Goal: Information Seeking & Learning: Learn about a topic

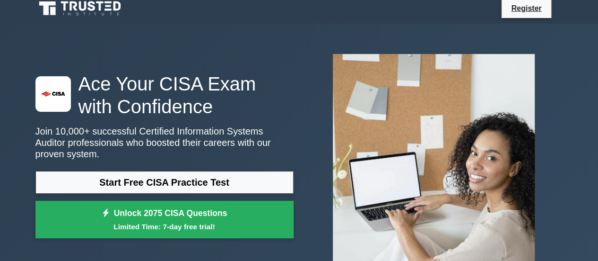
scroll to position [47, 0]
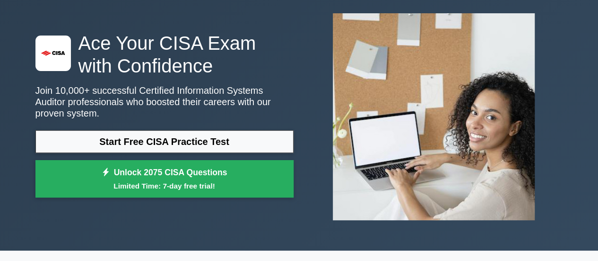
click at [237, 147] on div "Start Free CISA Practice Test Unlock 2075 CISA Questions Limited Time: 7-day fr…" at bounding box center [164, 166] width 258 height 72
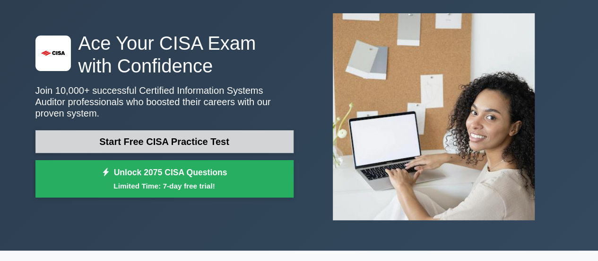
click at [234, 139] on link "Start Free CISA Practice Test" at bounding box center [164, 141] width 258 height 23
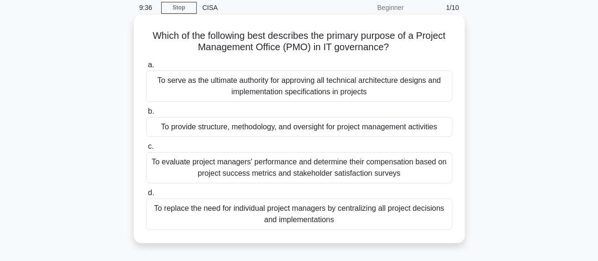
scroll to position [47, 0]
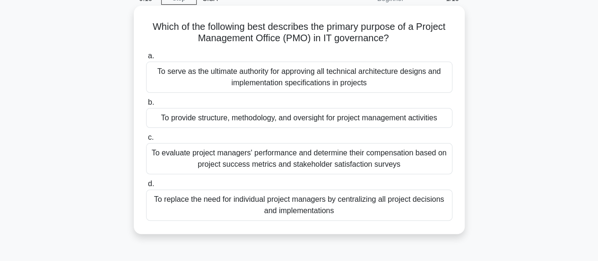
click at [351, 79] on div "To serve as the ultimate authority for approving all technical architecture des…" at bounding box center [299, 77] width 307 height 31
click at [146, 59] on input "a. To serve as the ultimate authority for approving all technical architecture …" at bounding box center [146, 56] width 0 height 6
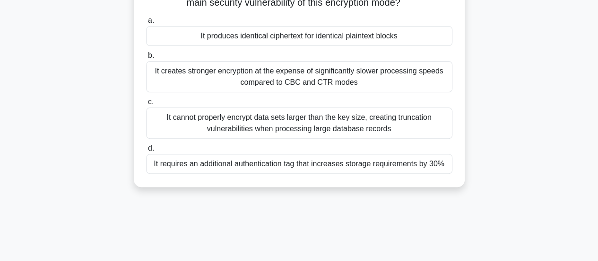
scroll to position [95, 0]
click at [347, 76] on div "It creates stronger encryption at the expense of significantly slower processin…" at bounding box center [299, 76] width 307 height 31
click at [146, 58] on input "b. It creates stronger encryption at the expense of significantly slower proces…" at bounding box center [146, 55] width 0 height 6
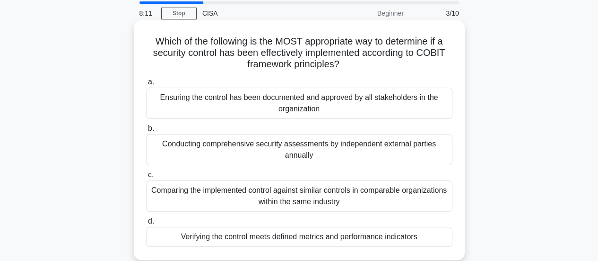
scroll to position [47, 0]
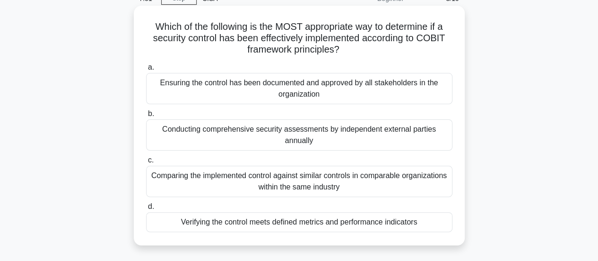
click at [415, 223] on div "Verifying the control meets defined metrics and performance indicators" at bounding box center [299, 222] width 307 height 20
click at [146, 210] on input "d. Verifying the control meets defined metrics and performance indicators" at bounding box center [146, 206] width 0 height 6
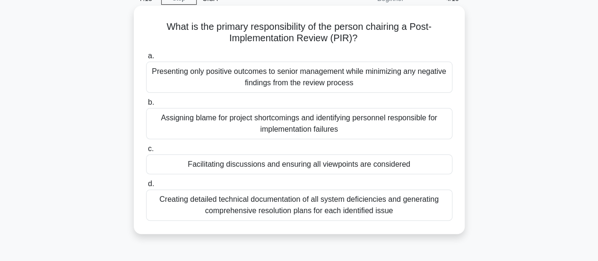
click at [386, 207] on div "Creating detailed technical documentation of all system deficiencies and genera…" at bounding box center [299, 204] width 307 height 31
click at [146, 187] on input "d. Creating detailed technical documentation of all system deficiencies and gen…" at bounding box center [146, 184] width 0 height 6
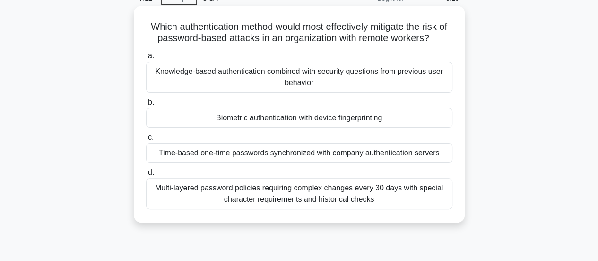
scroll to position [0, 0]
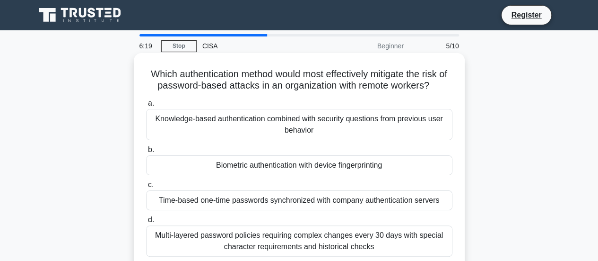
click at [372, 204] on div "Time-based one-time passwords synchronized with company authentication servers" at bounding box center [299, 200] width 307 height 20
click at [146, 188] on input "c. Time-based one-time passwords synchronized with company authentication serve…" at bounding box center [146, 185] width 0 height 6
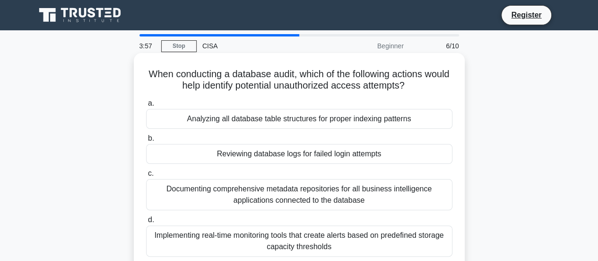
click at [385, 121] on div "Analyzing all database table structures for proper indexing patterns" at bounding box center [299, 119] width 307 height 20
click at [146, 106] on input "a. Analyzing all database table structures for proper indexing patterns" at bounding box center [146, 103] width 0 height 6
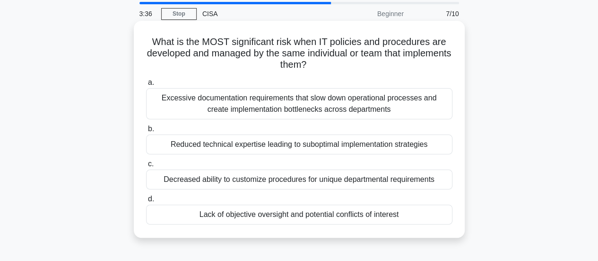
scroll to position [47, 0]
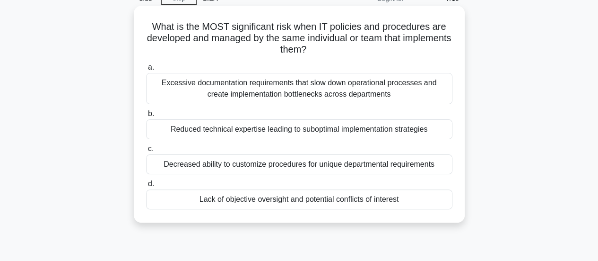
click at [384, 201] on div "Lack of objective oversight and potential conflicts of interest" at bounding box center [299, 199] width 307 height 20
click at [146, 187] on input "d. Lack of objective oversight and potential conflicts of interest" at bounding box center [146, 184] width 0 height 6
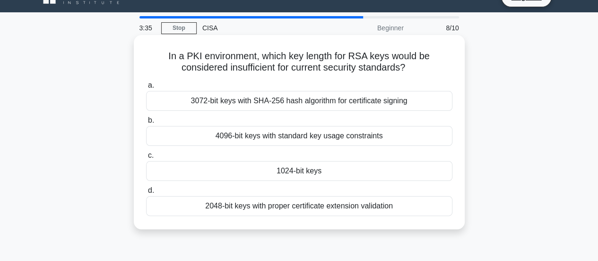
scroll to position [0, 0]
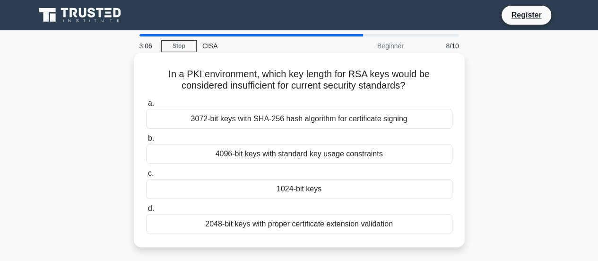
click at [314, 192] on div "1024-bit keys" at bounding box center [299, 189] width 307 height 20
click at [146, 176] on input "c. 1024-bit keys" at bounding box center [146, 173] width 0 height 6
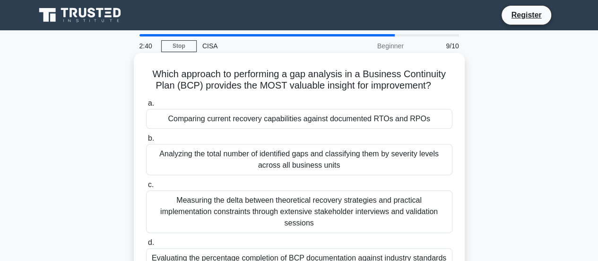
scroll to position [47, 0]
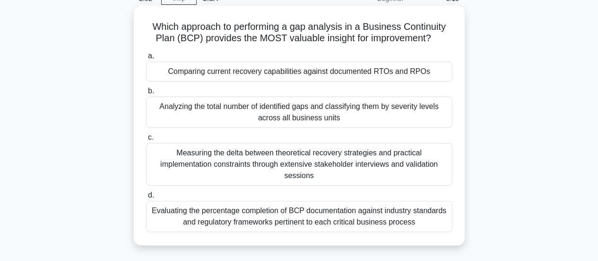
click at [404, 74] on div "Comparing current recovery capabilities against documented RTOs and RPOs" at bounding box center [299, 72] width 307 height 20
click at [146, 59] on input "a. Comparing current recovery capabilities against documented RTOs and RPOs" at bounding box center [146, 56] width 0 height 6
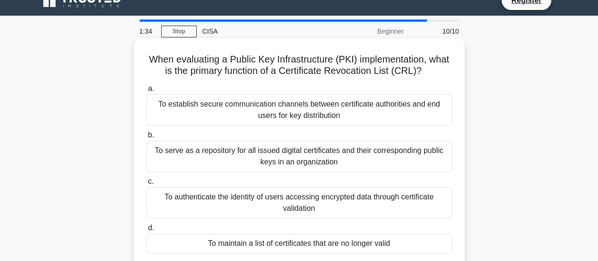
scroll to position [0, 0]
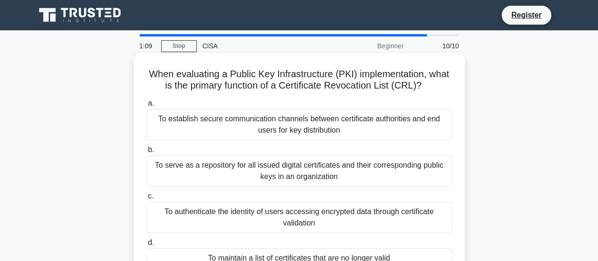
click at [373, 215] on div "To authenticate the identity of users accessing encrypted data through certific…" at bounding box center [299, 217] width 307 height 31
click at [146, 199] on input "c. To authenticate the identity of users accessing encrypted data through certi…" at bounding box center [146, 196] width 0 height 6
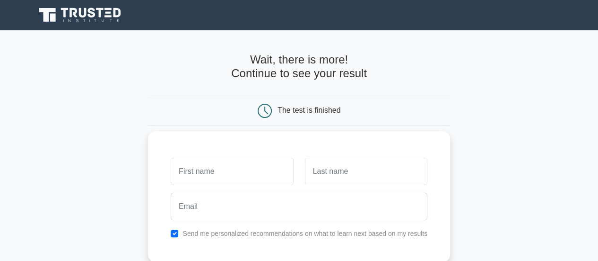
click at [258, 170] on input "text" at bounding box center [232, 171] width 123 height 27
type input "Bashar"
click at [343, 175] on input "text" at bounding box center [366, 171] width 123 height 27
type input "AlAgha"
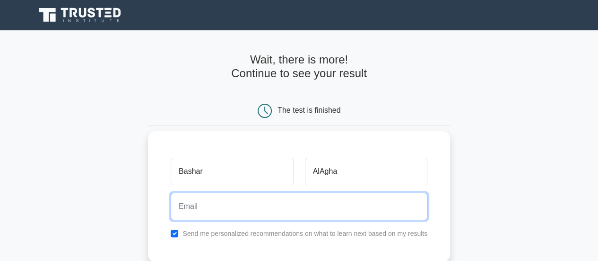
click at [318, 204] on input "email" at bounding box center [299, 206] width 257 height 27
type input "agabasha@hotmail.com"
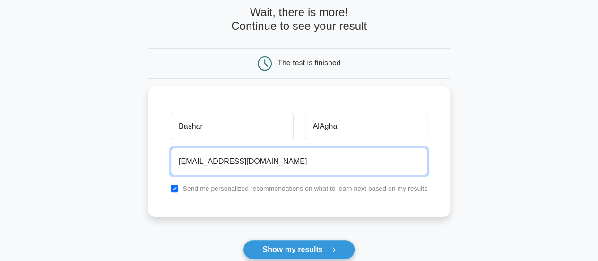
scroll to position [95, 0]
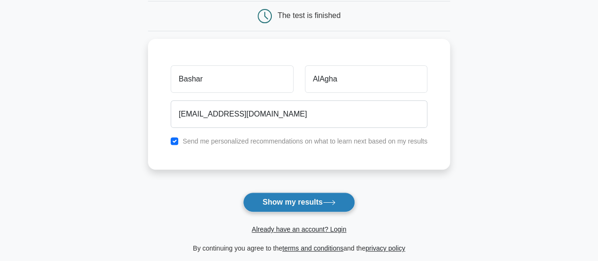
click at [313, 201] on button "Show my results" at bounding box center [299, 202] width 112 height 20
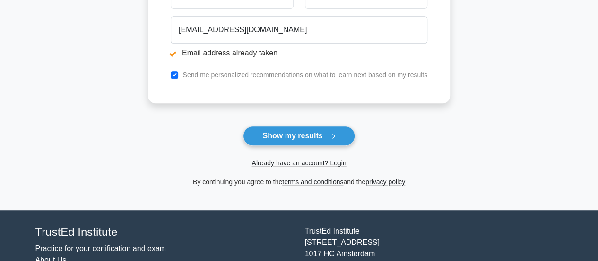
scroll to position [237, 0]
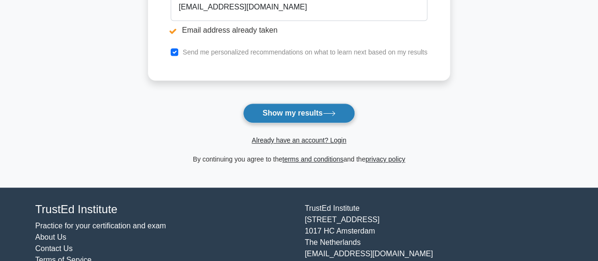
click at [336, 114] on icon at bounding box center [329, 113] width 13 height 5
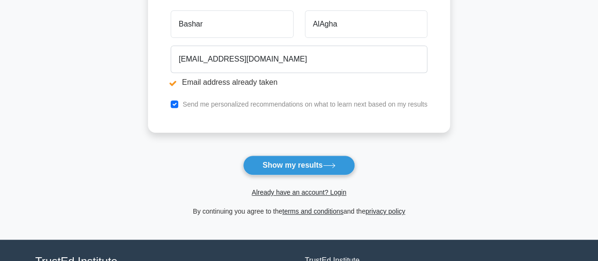
scroll to position [237, 0]
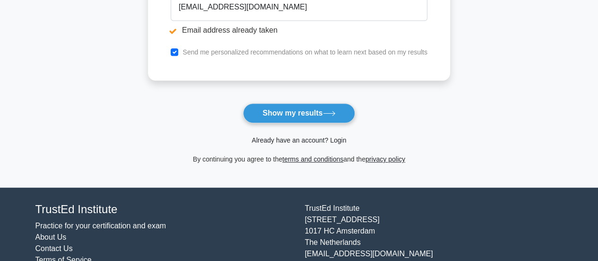
click at [329, 142] on link "Already have an account? Login" at bounding box center [299, 140] width 95 height 8
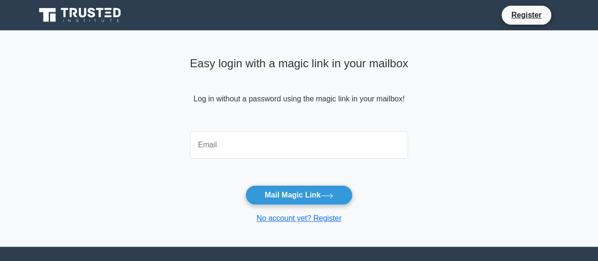
click at [319, 142] on input "email" at bounding box center [299, 144] width 219 height 27
type input "AGABASHA@HOTMAIL.COM"
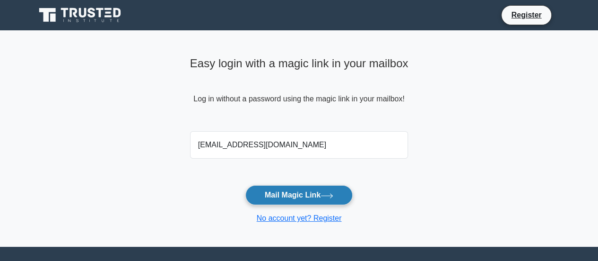
click at [317, 198] on button "Mail Magic Link" at bounding box center [299, 195] width 107 height 20
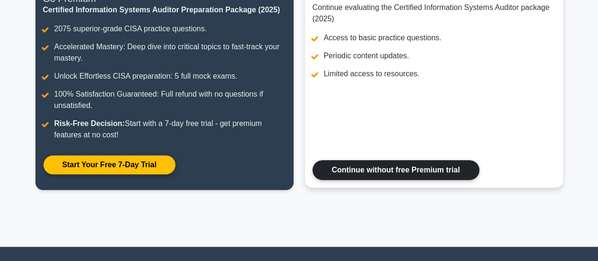
scroll to position [92, 0]
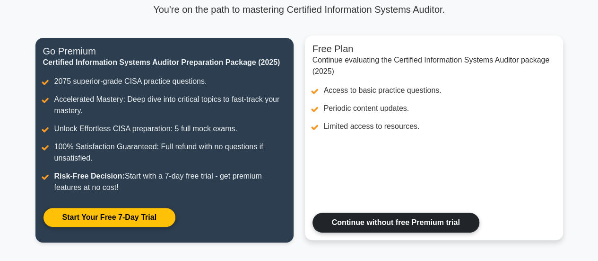
click at [444, 222] on link "Continue without free Premium trial" at bounding box center [396, 222] width 167 height 20
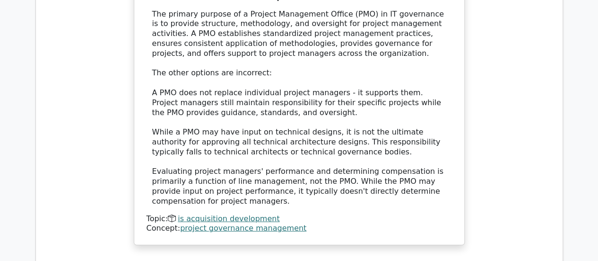
scroll to position [1230, 0]
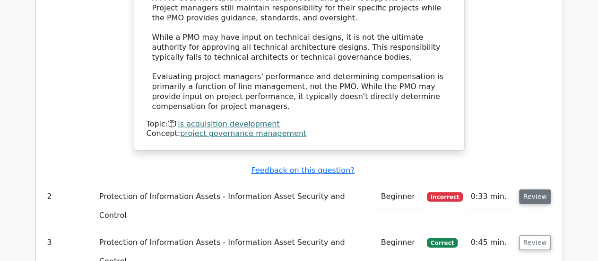
click at [545, 189] on button "Review" at bounding box center [535, 196] width 32 height 15
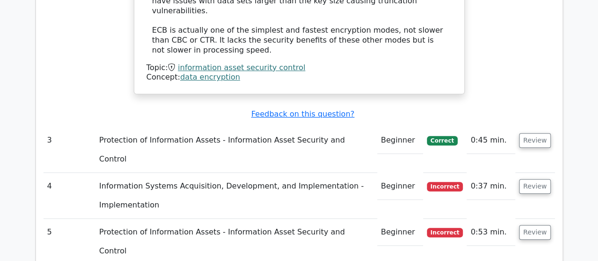
scroll to position [1892, 0]
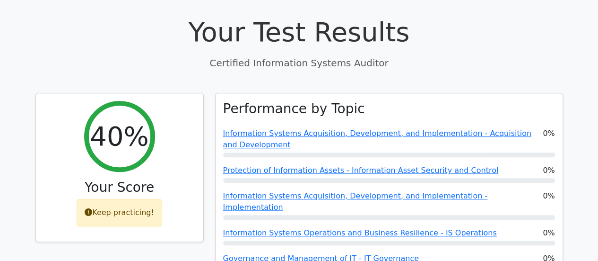
scroll to position [331, 0]
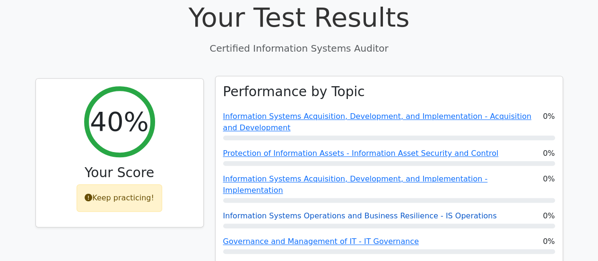
click at [432, 211] on link "Information Systems Operations and Business Resilience - IS Operations" at bounding box center [360, 215] width 274 height 9
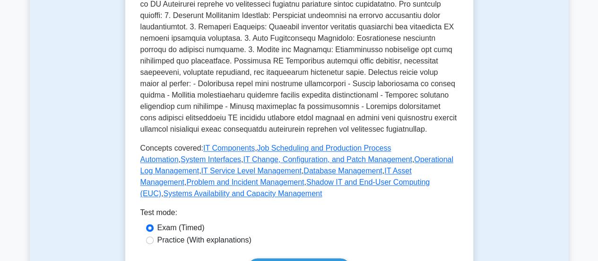
scroll to position [520, 0]
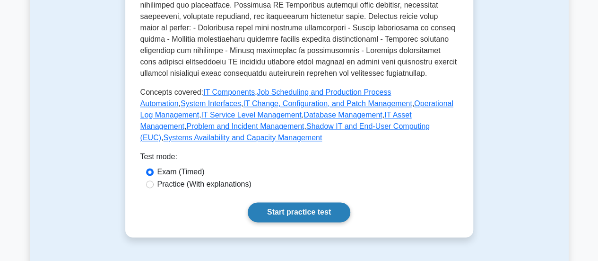
click at [324, 212] on link "Start practice test" at bounding box center [299, 212] width 103 height 20
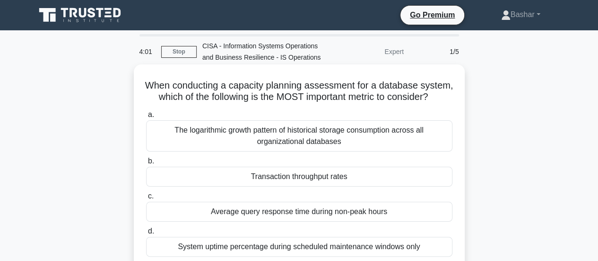
scroll to position [47, 0]
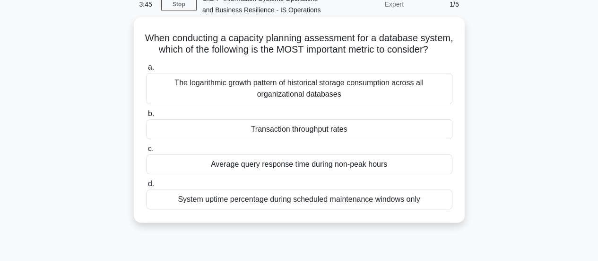
click at [332, 139] on div "Transaction throughput rates" at bounding box center [299, 129] width 307 height 20
click at [146, 117] on input "b. Transaction throughput rates" at bounding box center [146, 114] width 0 height 6
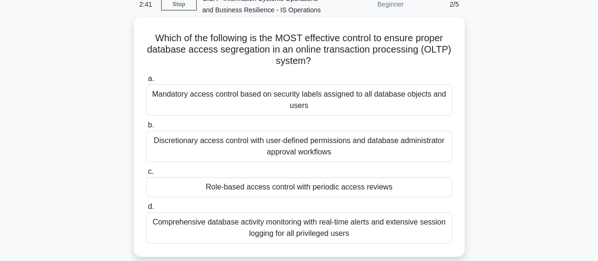
scroll to position [95, 0]
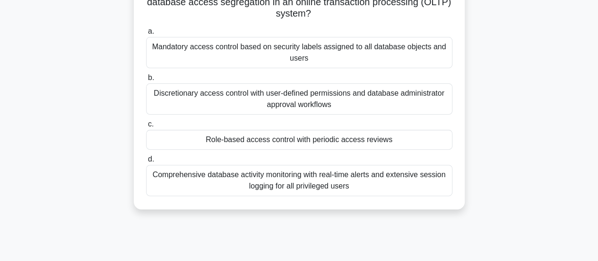
click at [370, 141] on div "Role-based access control with periodic access reviews" at bounding box center [299, 140] width 307 height 20
click at [146, 127] on input "c. Role-based access control with periodic access reviews" at bounding box center [146, 124] width 0 height 6
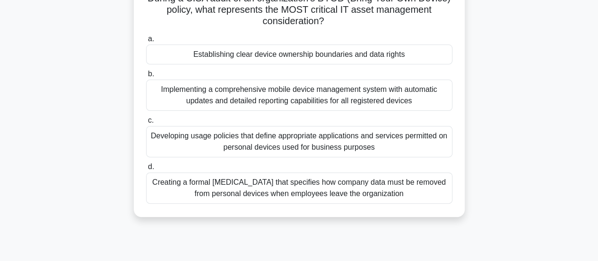
scroll to position [142, 0]
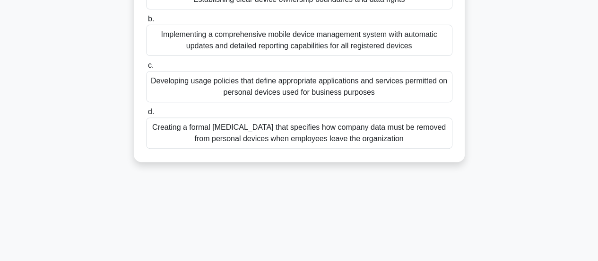
click at [330, 39] on div "Implementing a comprehensive mobile device management system with automatic upd…" at bounding box center [299, 40] width 307 height 31
click at [146, 22] on input "b. Implementing a comprehensive mobile device management system with automatic …" at bounding box center [146, 19] width 0 height 6
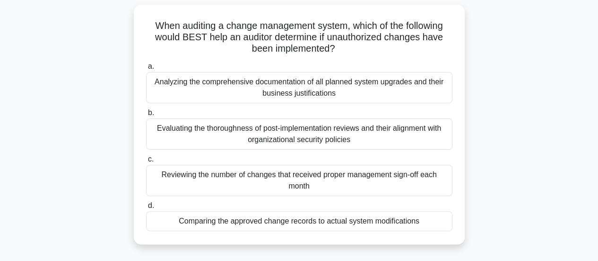
scroll to position [47, 0]
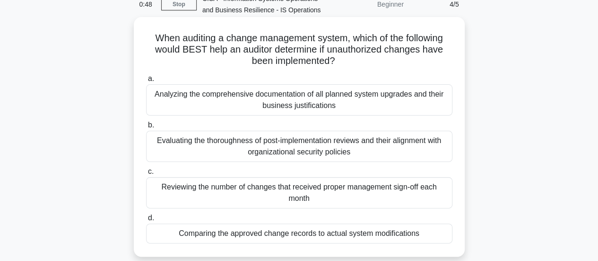
click at [404, 232] on div "Comparing the approved change records to actual system modifications" at bounding box center [299, 233] width 307 height 20
click at [146, 221] on input "d. Comparing the approved change records to actual system modifications" at bounding box center [146, 218] width 0 height 6
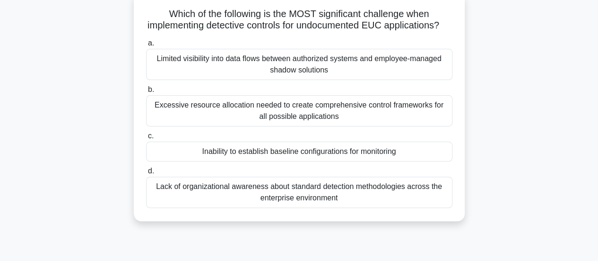
scroll to position [95, 0]
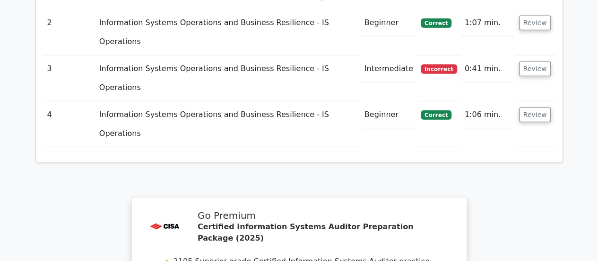
scroll to position [1419, 0]
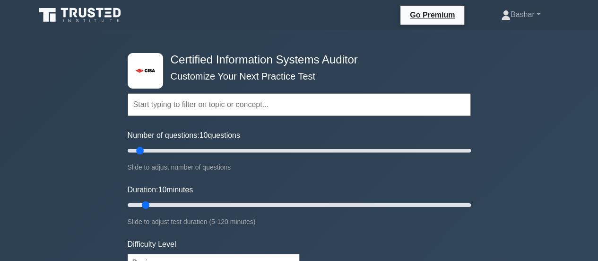
scroll to position [142, 0]
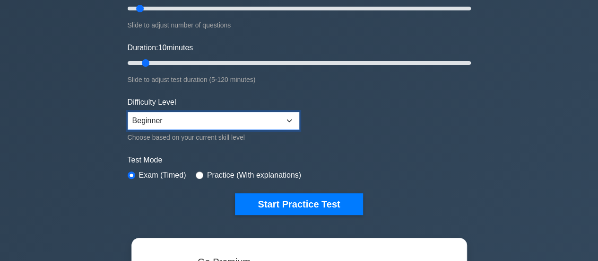
click at [290, 119] on select "Beginner Intermediate Expert" at bounding box center [214, 121] width 172 height 18
select select "expert"
click at [128, 112] on select "Beginner Intermediate Expert" at bounding box center [214, 121] width 172 height 18
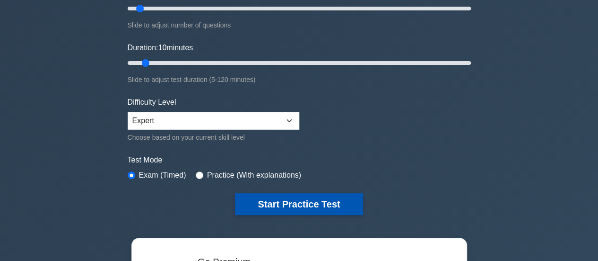
click at [323, 204] on button "Start Practice Test" at bounding box center [299, 204] width 128 height 22
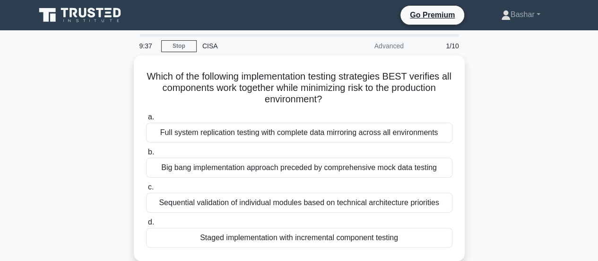
scroll to position [47, 0]
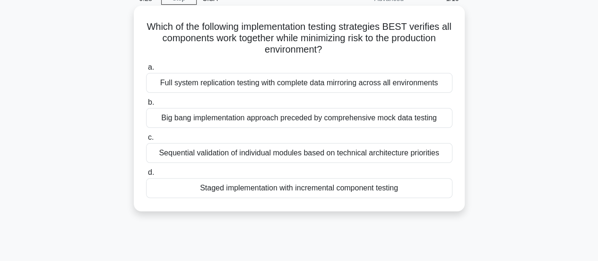
click at [337, 187] on div "Staged implementation with incremental component testing" at bounding box center [299, 188] width 307 height 20
click at [146, 176] on input "d. Staged implementation with incremental component testing" at bounding box center [146, 172] width 0 height 6
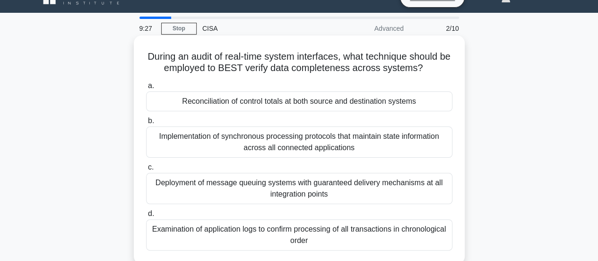
scroll to position [0, 0]
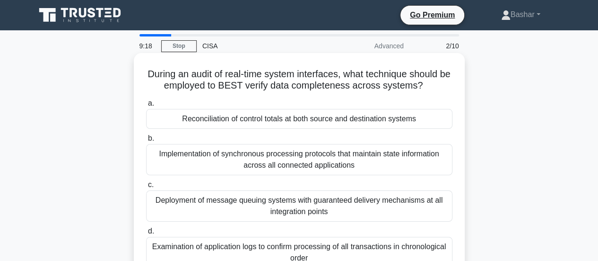
click at [341, 123] on div "Reconciliation of control totals at both source and destination systems" at bounding box center [299, 119] width 307 height 20
click at [146, 106] on input "a. Reconciliation of control totals at both source and destination systems" at bounding box center [146, 103] width 0 height 6
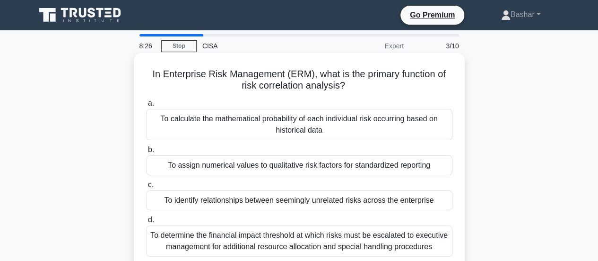
click at [405, 167] on div "To assign numerical values to qualitative risk factors for standardized reporti…" at bounding box center [299, 165] width 307 height 20
click at [146, 153] on input "b. To assign numerical values to qualitative risk factors for standardized repo…" at bounding box center [146, 150] width 0 height 6
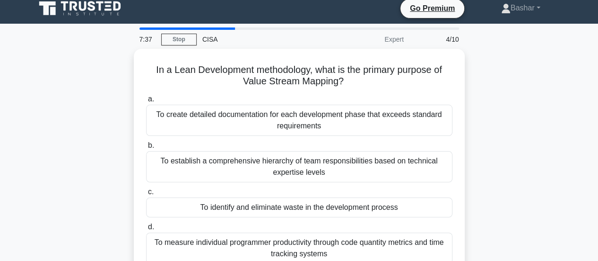
scroll to position [47, 0]
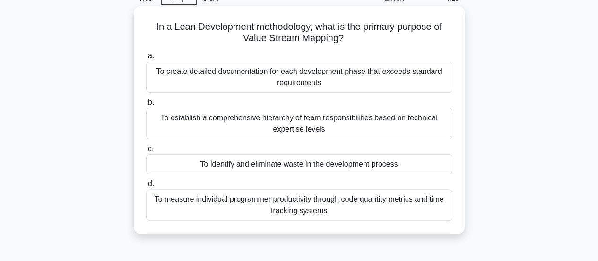
click at [371, 167] on div "To identify and eliminate waste in the development process" at bounding box center [299, 164] width 307 height 20
click at [146, 152] on input "c. To identify and eliminate waste in the development process" at bounding box center [146, 149] width 0 height 6
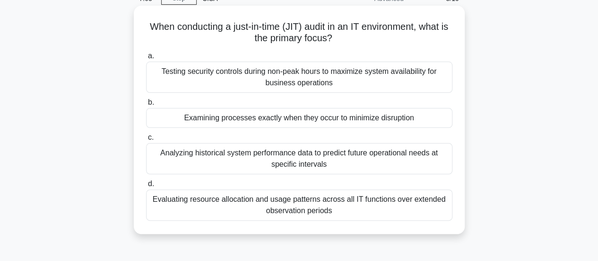
click at [399, 117] on div "Examining processes exactly when they occur to minimize disruption" at bounding box center [299, 118] width 307 height 20
click at [146, 106] on input "b. Examining processes exactly when they occur to minimize disruption" at bounding box center [146, 102] width 0 height 6
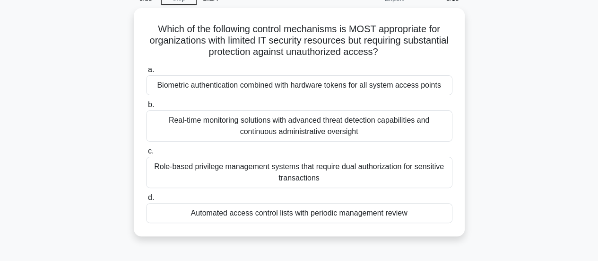
scroll to position [0, 0]
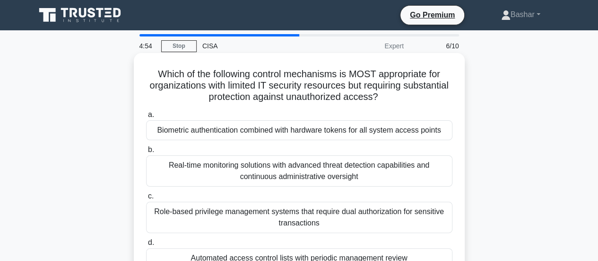
click at [411, 132] on div "Biometric authentication combined with hardware tokens for all system access po…" at bounding box center [299, 130] width 307 height 20
click at [146, 118] on input "a. Biometric authentication combined with hardware tokens for all system access…" at bounding box center [146, 115] width 0 height 6
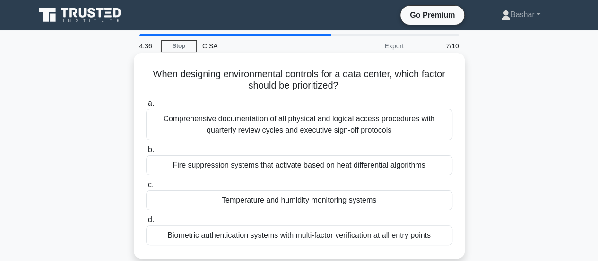
click at [406, 236] on div "Biometric authentication systems with multi-factor verification at all entry po…" at bounding box center [299, 235] width 307 height 20
click at [146, 223] on input "d. Biometric authentication systems with multi-factor verification at all entry…" at bounding box center [146, 220] width 0 height 6
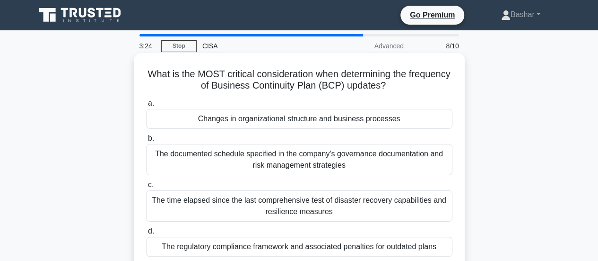
click at [387, 118] on div "Changes in organizational structure and business processes" at bounding box center [299, 119] width 307 height 20
click at [146, 106] on input "a. Changes in organizational structure and business processes" at bounding box center [146, 103] width 0 height 6
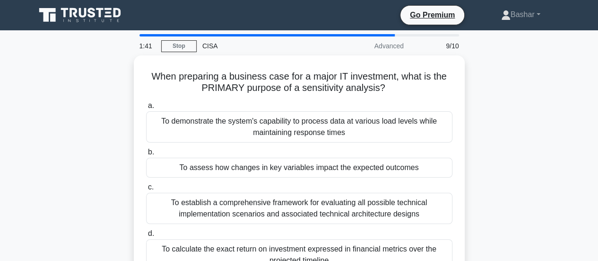
scroll to position [47, 0]
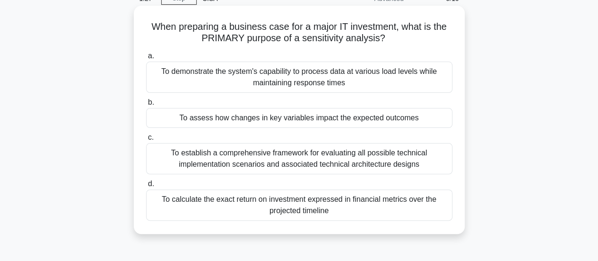
click at [335, 76] on div "To demonstrate the system's capability to process data at various load levels w…" at bounding box center [299, 77] width 307 height 31
click at [146, 59] on input "a. To demonstrate the system's capability to process data at various load level…" at bounding box center [146, 56] width 0 height 6
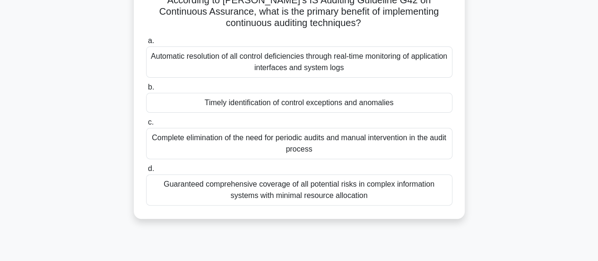
scroll to position [95, 0]
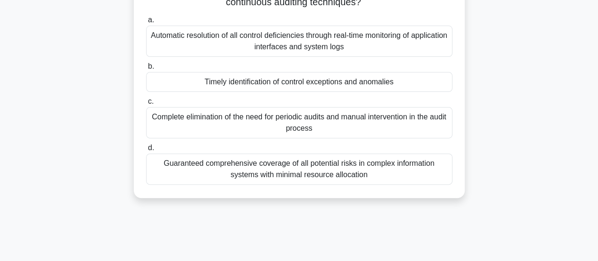
click at [366, 168] on div "Guaranteed comprehensive coverage of all potential risks in complex information…" at bounding box center [299, 168] width 307 height 31
click at [146, 151] on input "d. Guaranteed comprehensive coverage of all potential risks in complex informat…" at bounding box center [146, 148] width 0 height 6
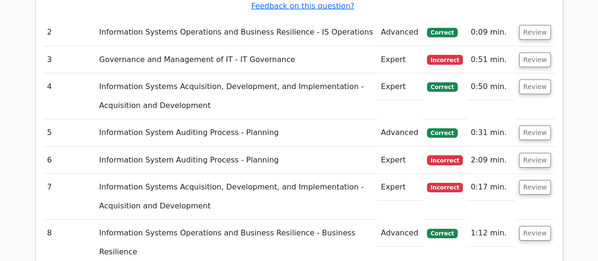
scroll to position [1419, 0]
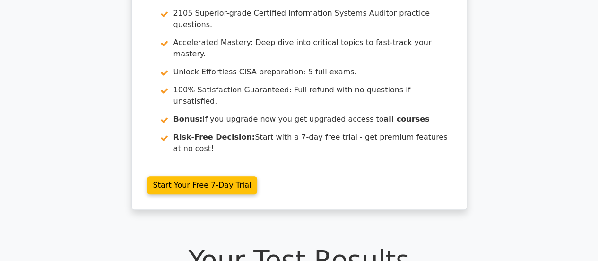
scroll to position [47, 0]
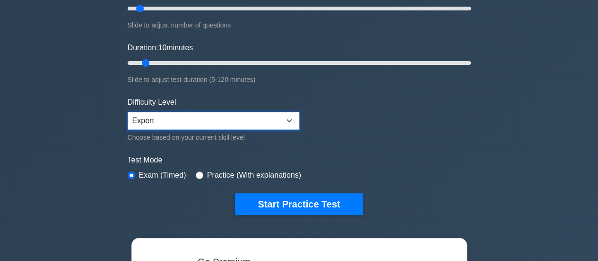
click at [294, 122] on select "Beginner Intermediate Expert" at bounding box center [214, 121] width 172 height 18
select select "intermediate"
click at [128, 112] on select "Beginner Intermediate Expert" at bounding box center [214, 121] width 172 height 18
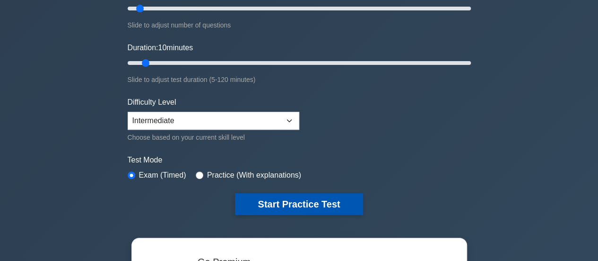
click at [303, 205] on button "Start Practice Test" at bounding box center [299, 204] width 128 height 22
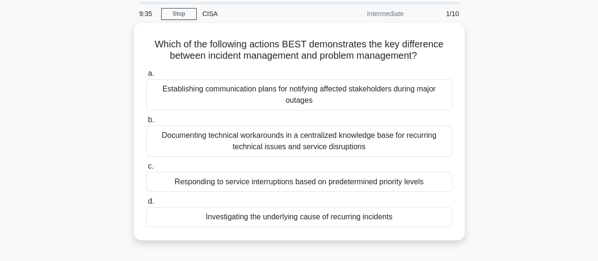
scroll to position [47, 0]
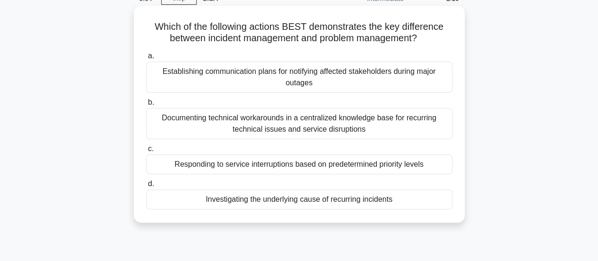
click at [388, 200] on div "Investigating the underlying cause of recurring incidents" at bounding box center [299, 199] width 307 height 20
click at [146, 187] on input "d. Investigating the underlying cause of recurring incidents" at bounding box center [146, 184] width 0 height 6
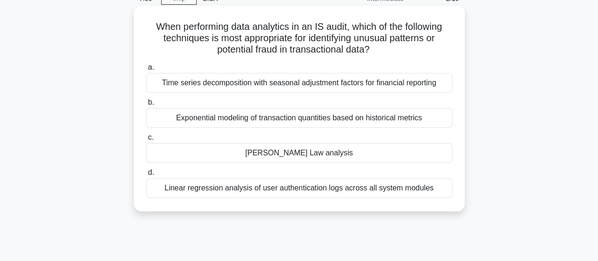
click at [317, 152] on div "[PERSON_NAME] Law analysis" at bounding box center [299, 153] width 307 height 20
click at [146, 141] on input "[PERSON_NAME] Law analysis" at bounding box center [146, 137] width 0 height 6
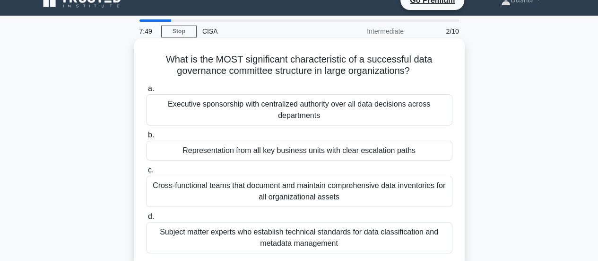
scroll to position [0, 0]
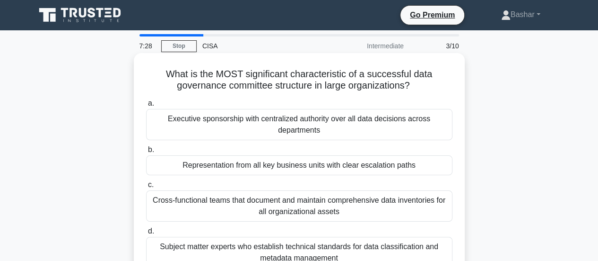
click at [410, 167] on div "Representation from all key business units with clear escalation paths" at bounding box center [299, 165] width 307 height 20
click at [146, 153] on input "b. Representation from all key business units with clear escalation paths" at bounding box center [146, 150] width 0 height 6
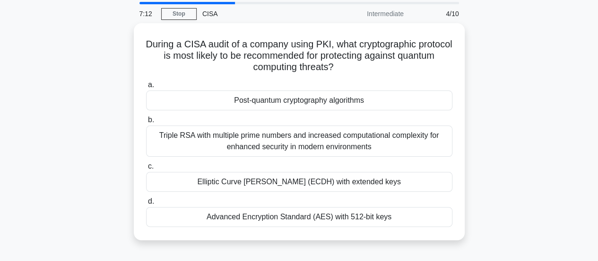
scroll to position [47, 0]
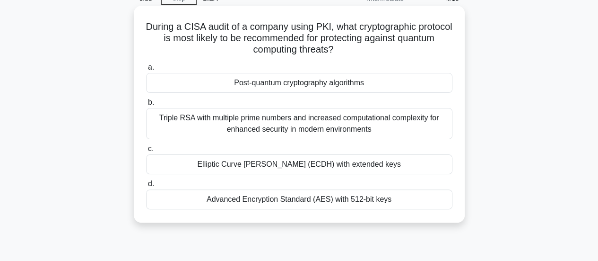
click at [353, 82] on div "Post-quantum cryptography algorithms" at bounding box center [299, 83] width 307 height 20
click at [146, 70] on input "a. Post-quantum cryptography algorithms" at bounding box center [146, 67] width 0 height 6
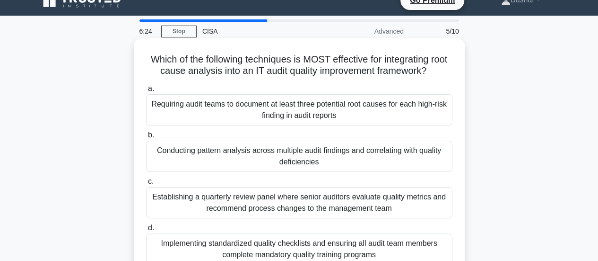
scroll to position [0, 0]
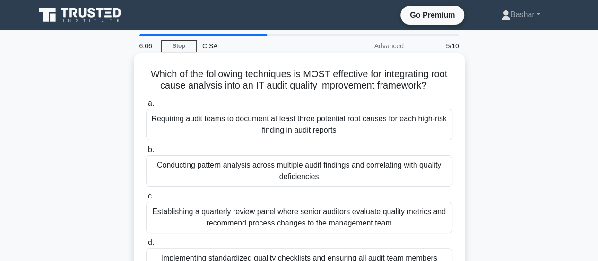
click at [365, 170] on div "Conducting pattern analysis across multiple audit findings and correlating with…" at bounding box center [299, 170] width 307 height 31
click at [146, 153] on input "b. Conducting pattern analysis across multiple audit findings and correlating w…" at bounding box center [146, 150] width 0 height 6
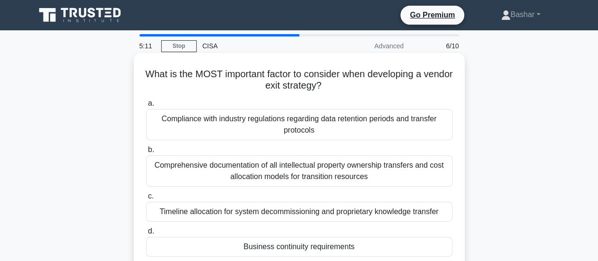
click at [379, 174] on div "Comprehensive documentation of all intellectual property ownership transfers an…" at bounding box center [299, 170] width 307 height 31
click at [146, 153] on input "b. Comprehensive documentation of all intellectual property ownership transfers…" at bounding box center [146, 150] width 0 height 6
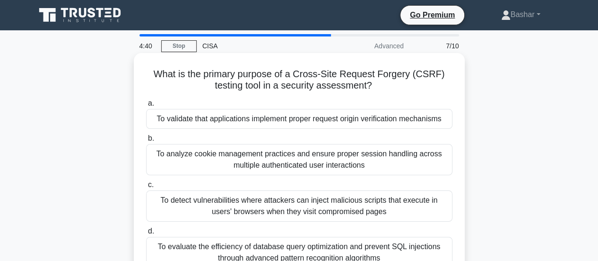
scroll to position [47, 0]
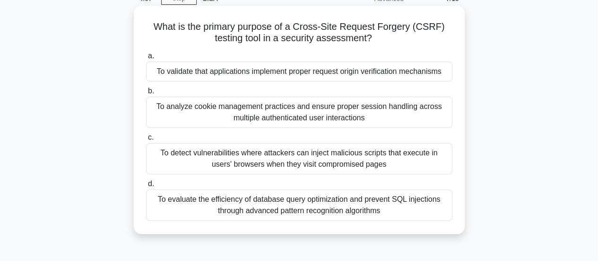
click at [386, 157] on div "To detect vulnerabilities where attackers can inject malicious scripts that exe…" at bounding box center [299, 158] width 307 height 31
click at [146, 141] on input "c. To detect vulnerabilities where attackers can inject malicious scripts that …" at bounding box center [146, 137] width 0 height 6
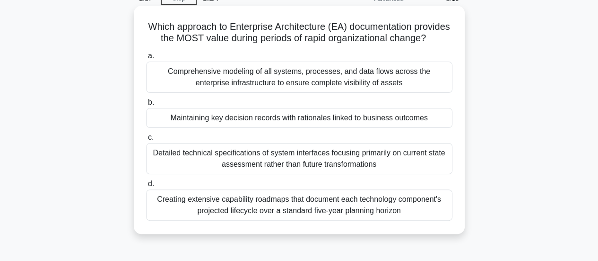
click at [370, 88] on div "Comprehensive modeling of all systems, processes, and data flows across the ent…" at bounding box center [299, 77] width 307 height 31
click at [146, 59] on input "a. Comprehensive modeling of all systems, processes, and data flows across the …" at bounding box center [146, 56] width 0 height 6
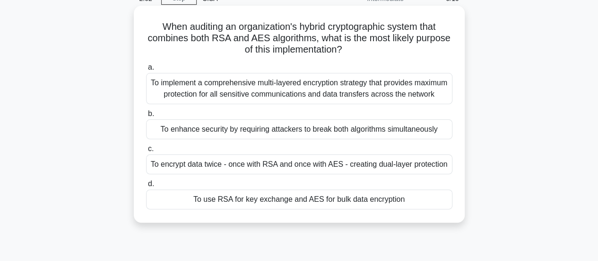
click at [429, 174] on div "To encrypt data twice - once with RSA and once with AES - creating dual-layer p…" at bounding box center [299, 164] width 307 height 20
click at [146, 152] on input "c. To encrypt data twice - once with RSA and once with AES - creating dual-laye…" at bounding box center [146, 149] width 0 height 6
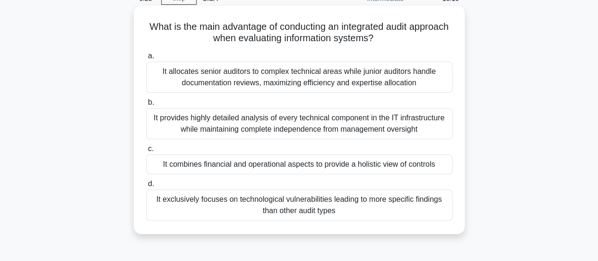
click at [325, 119] on div "It provides highly detailed analysis of every technical component in the IT inf…" at bounding box center [299, 123] width 307 height 31
click at [146, 106] on input "b. It provides highly detailed analysis of every technical component in the IT …" at bounding box center [146, 102] width 0 height 6
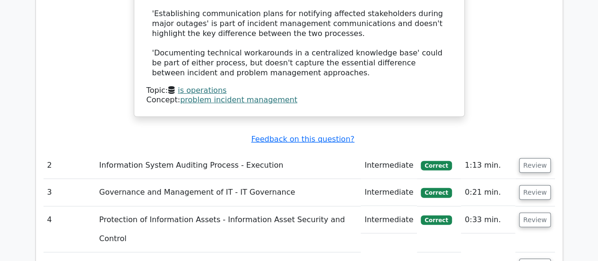
scroll to position [1419, 0]
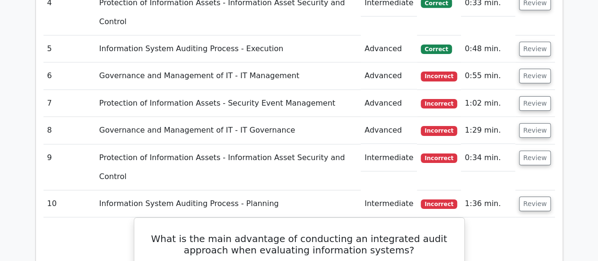
scroll to position [1561, 0]
